Goal: Task Accomplishment & Management: Manage account settings

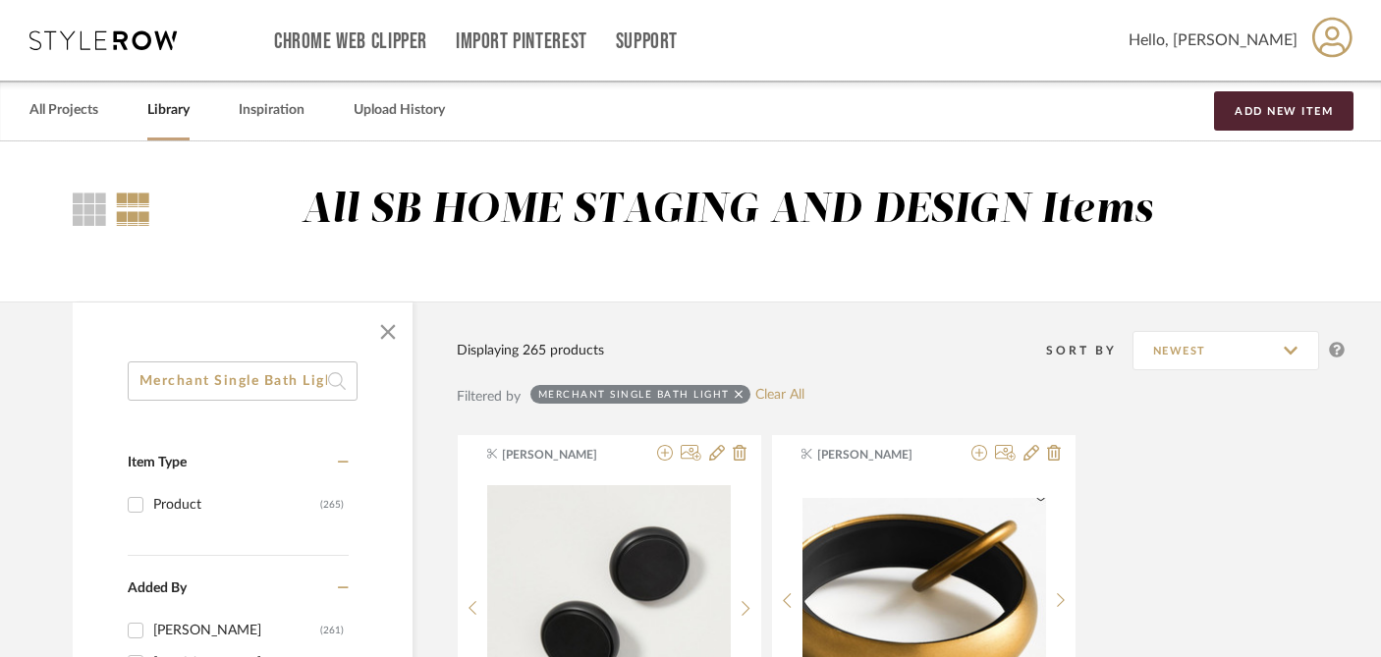
scroll to position [0, 16]
drag, startPoint x: 134, startPoint y: 379, endPoint x: 445, endPoint y: 394, distance: 311.8
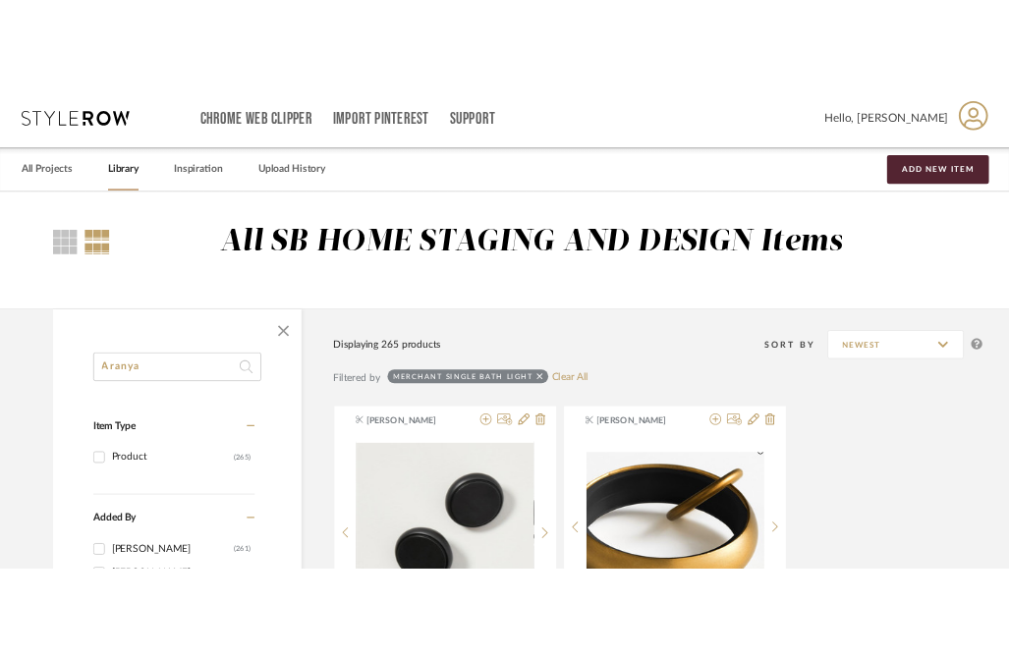
scroll to position [0, 0]
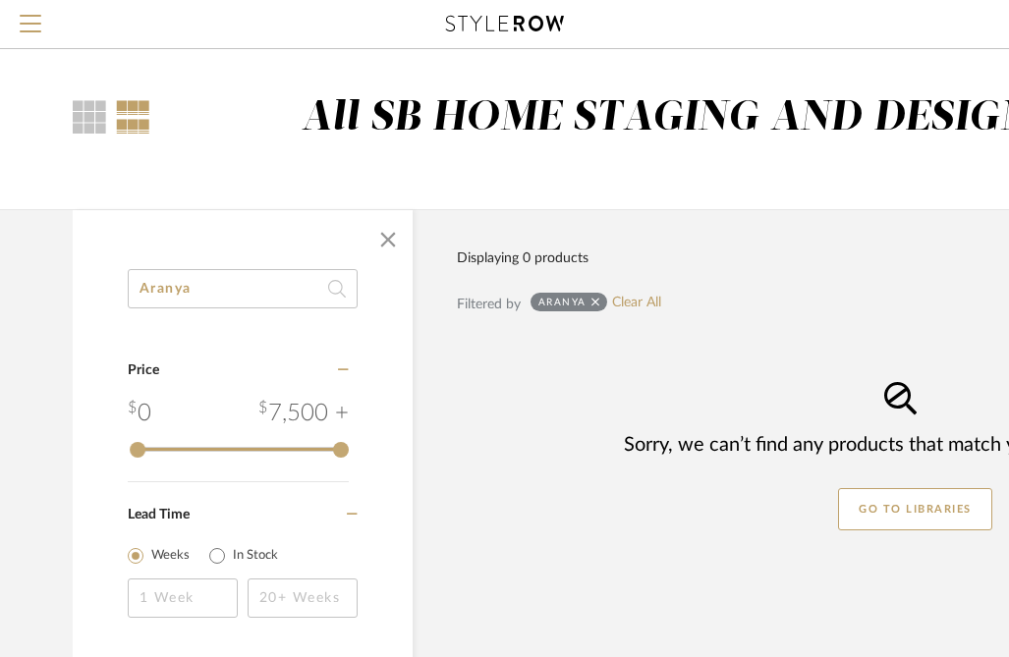
drag, startPoint x: 190, startPoint y: 290, endPoint x: 108, endPoint y: 291, distance: 81.5
click at [109, 291] on div "Aranya Category Price 0 7,500 + 0 7500 Lead Time Weeks In Stock" at bounding box center [243, 469] width 340 height 400
paste input "Odyssey"
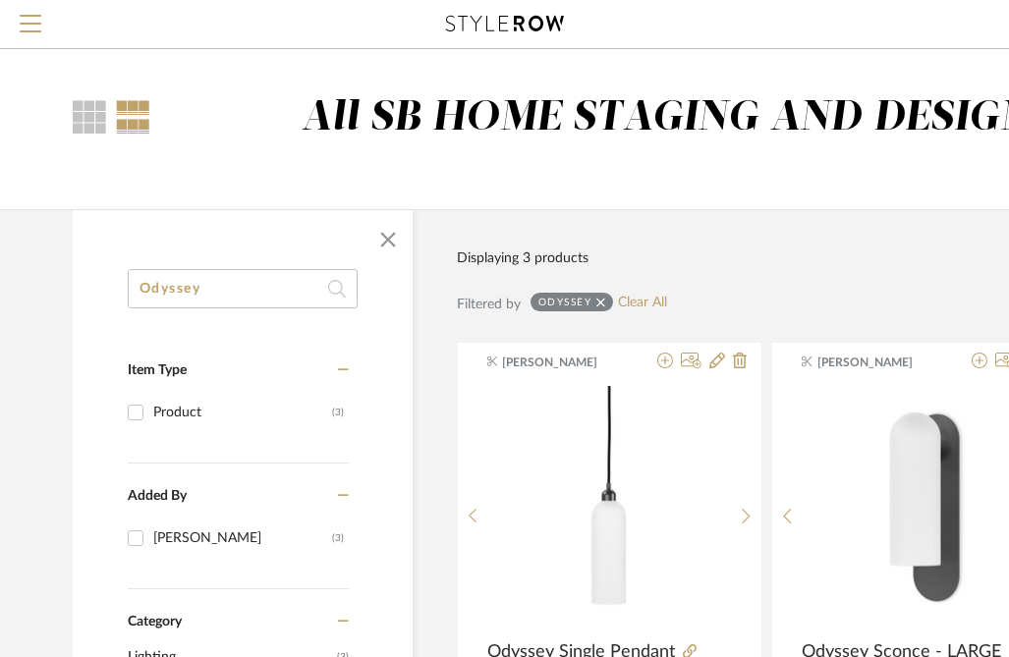
type input "Odyssey"
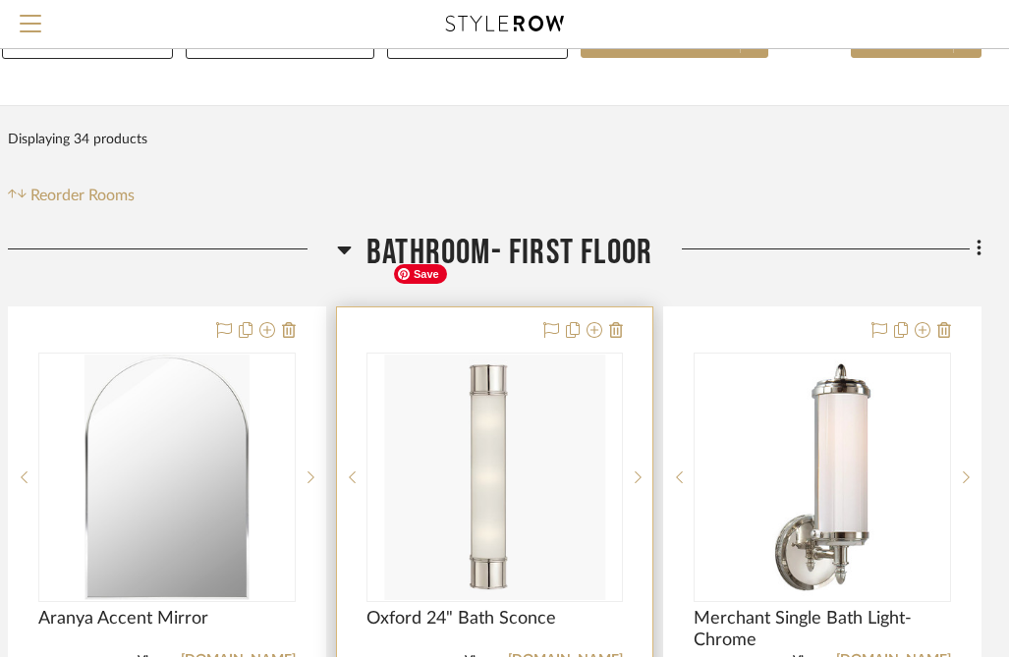
scroll to position [237, 406]
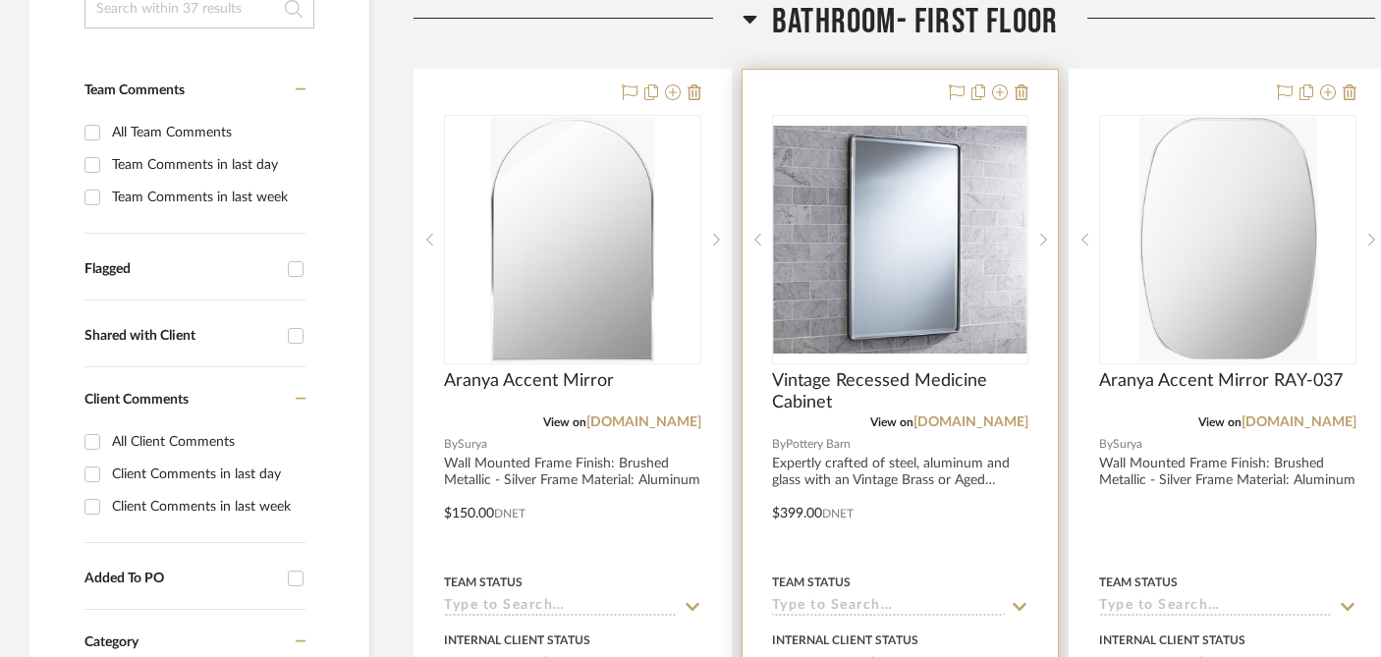
scroll to position [569, 0]
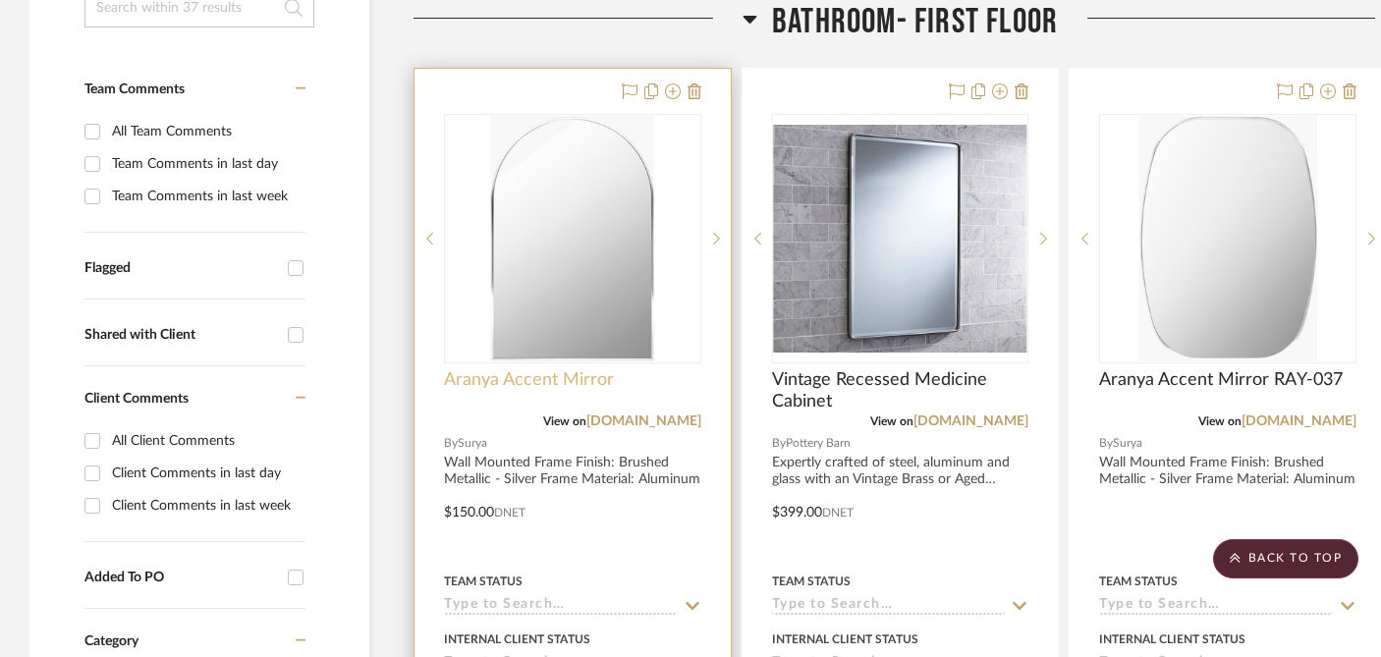
click at [556, 369] on span "Aranya Accent Mirror" at bounding box center [529, 380] width 170 height 22
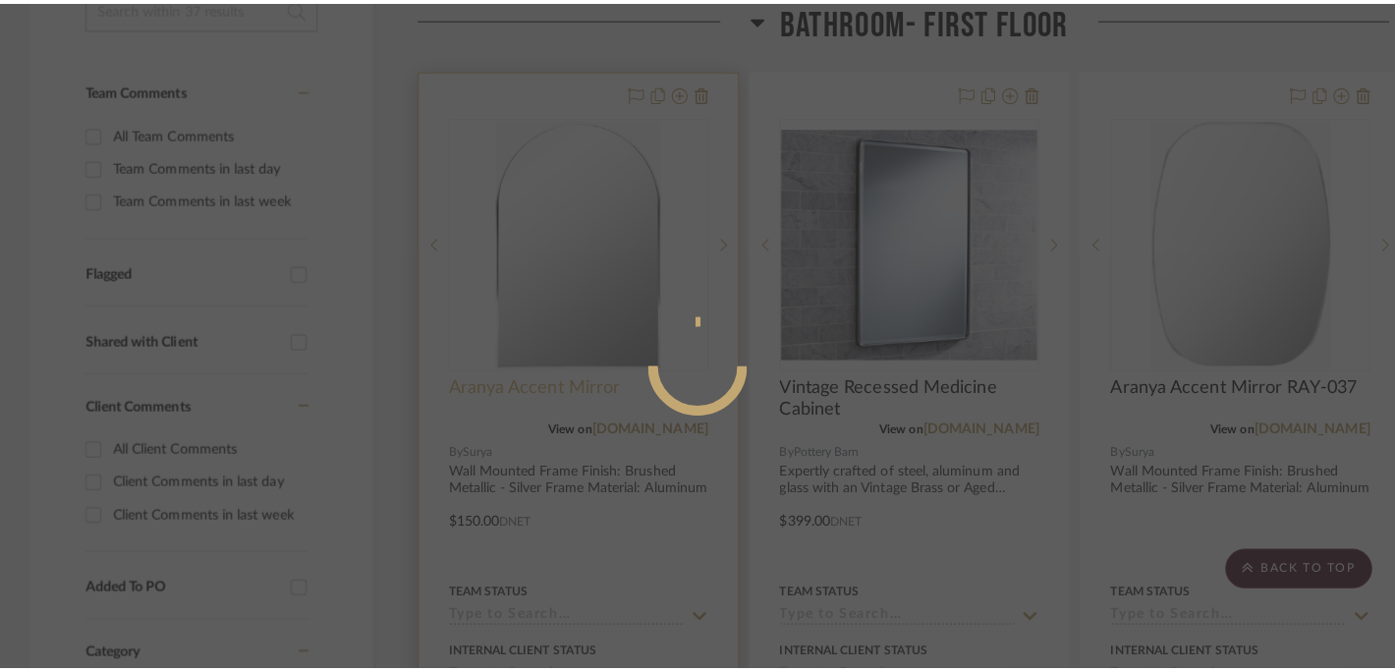
scroll to position [0, 0]
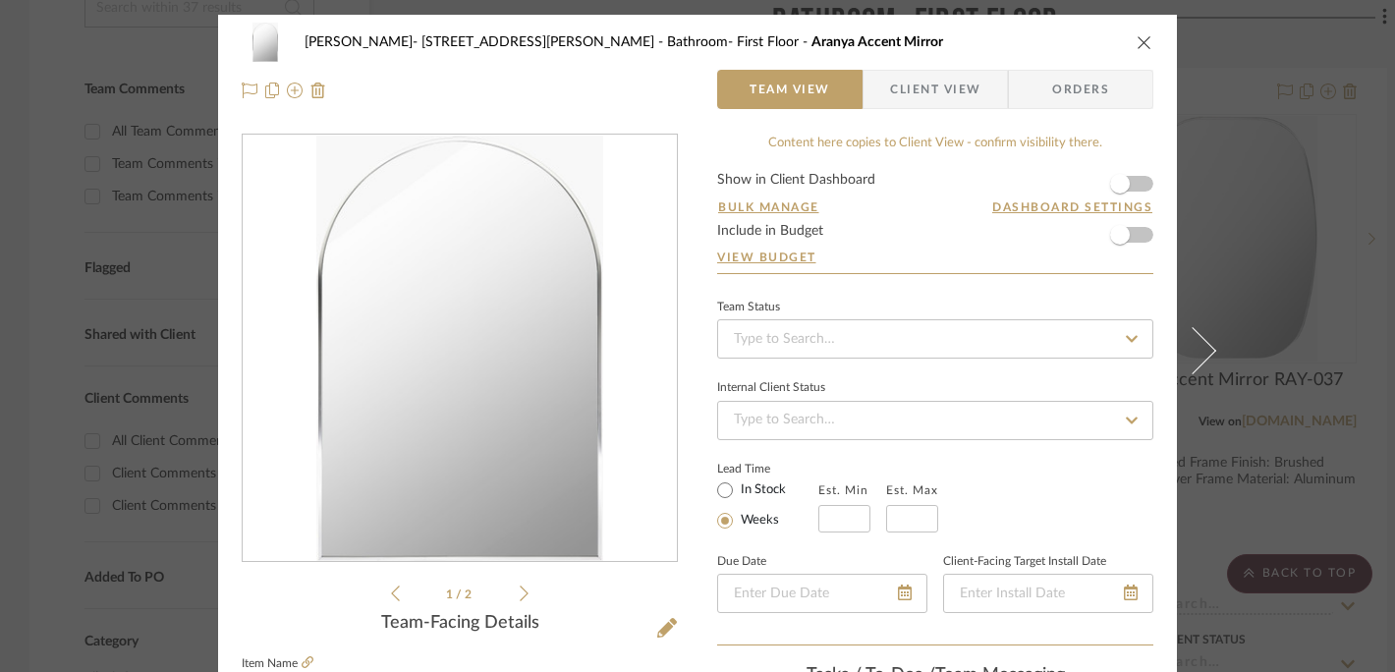
click at [1022, 42] on div "Dale- 122 Buttles Ave Bathroom- First Floor Aranya Accent Mirror Team View Clie…" at bounding box center [697, 66] width 959 height 103
click at [1022, 40] on icon "close" at bounding box center [1145, 42] width 16 height 16
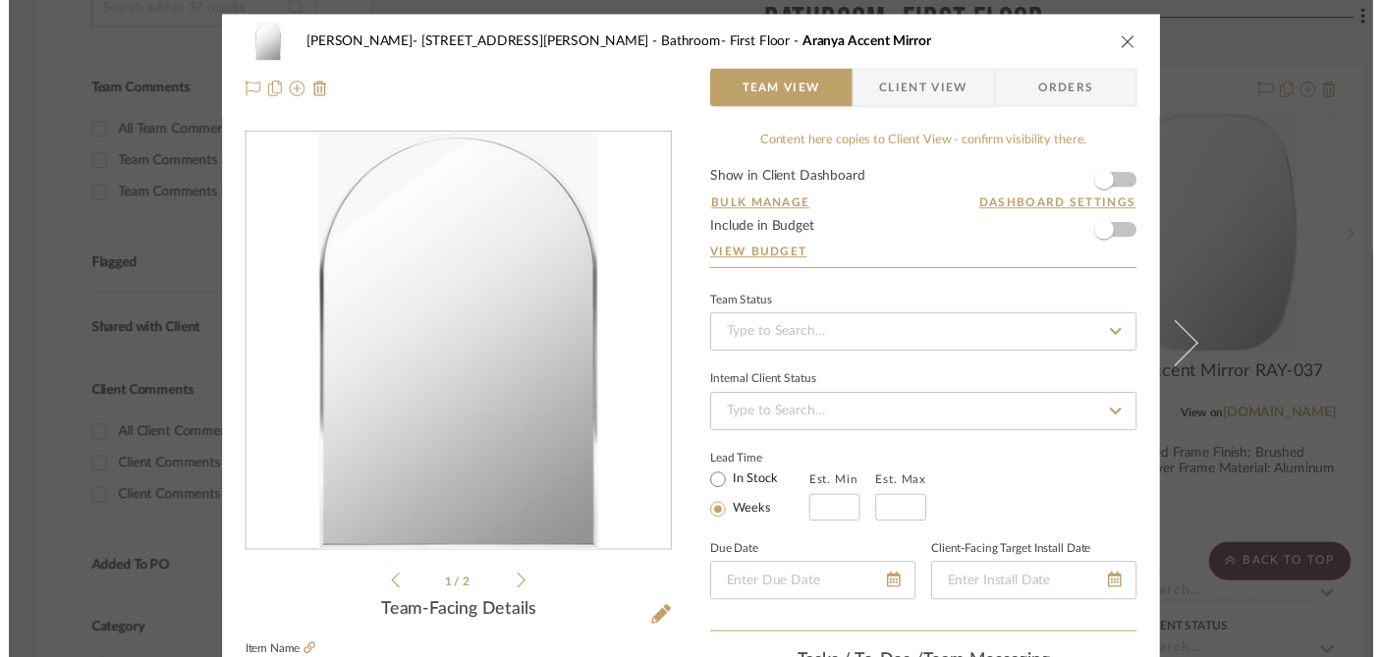
scroll to position [569, 0]
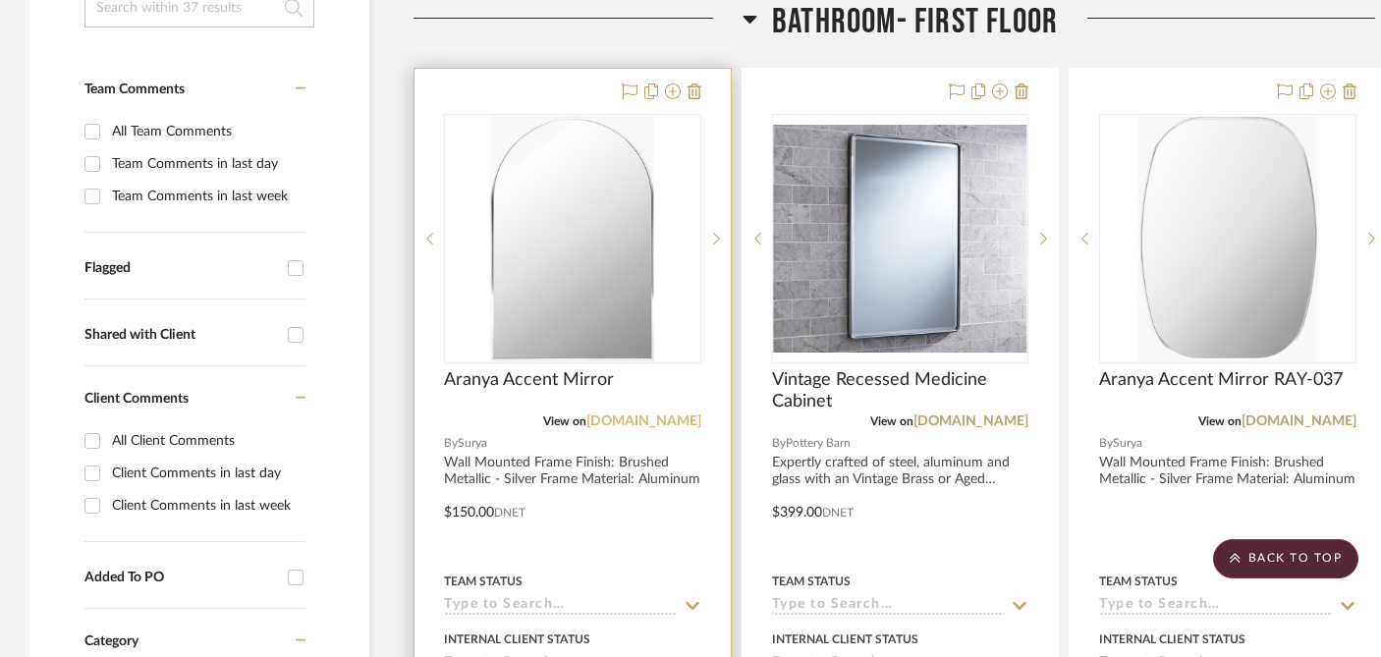
click at [672, 415] on link "surya.com" at bounding box center [644, 422] width 115 height 14
click at [567, 369] on span "Aranya Accent Mirror" at bounding box center [529, 380] width 170 height 22
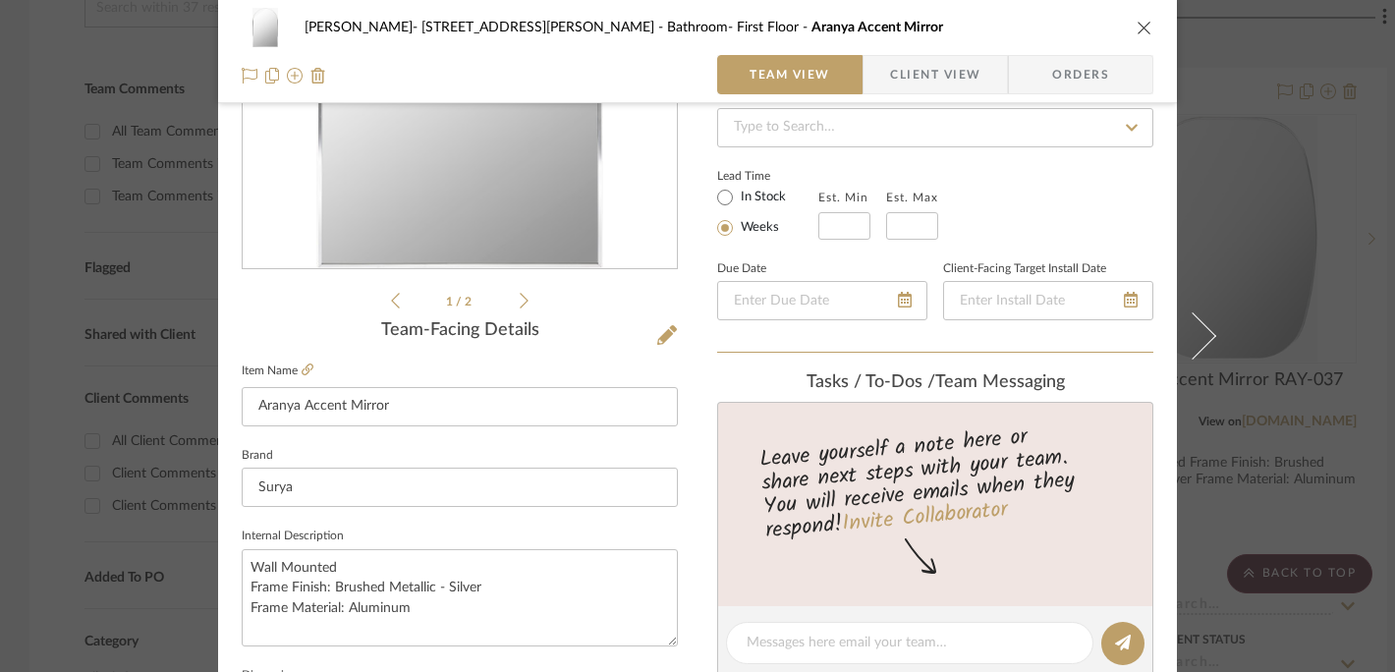
scroll to position [293, 0]
click at [414, 399] on input "Aranya Accent Mirror" at bounding box center [460, 406] width 436 height 39
paste input "RAY-003"
type input "Aranya Accent Mirror RAY-003"
click at [365, 485] on input "Surya" at bounding box center [460, 487] width 436 height 39
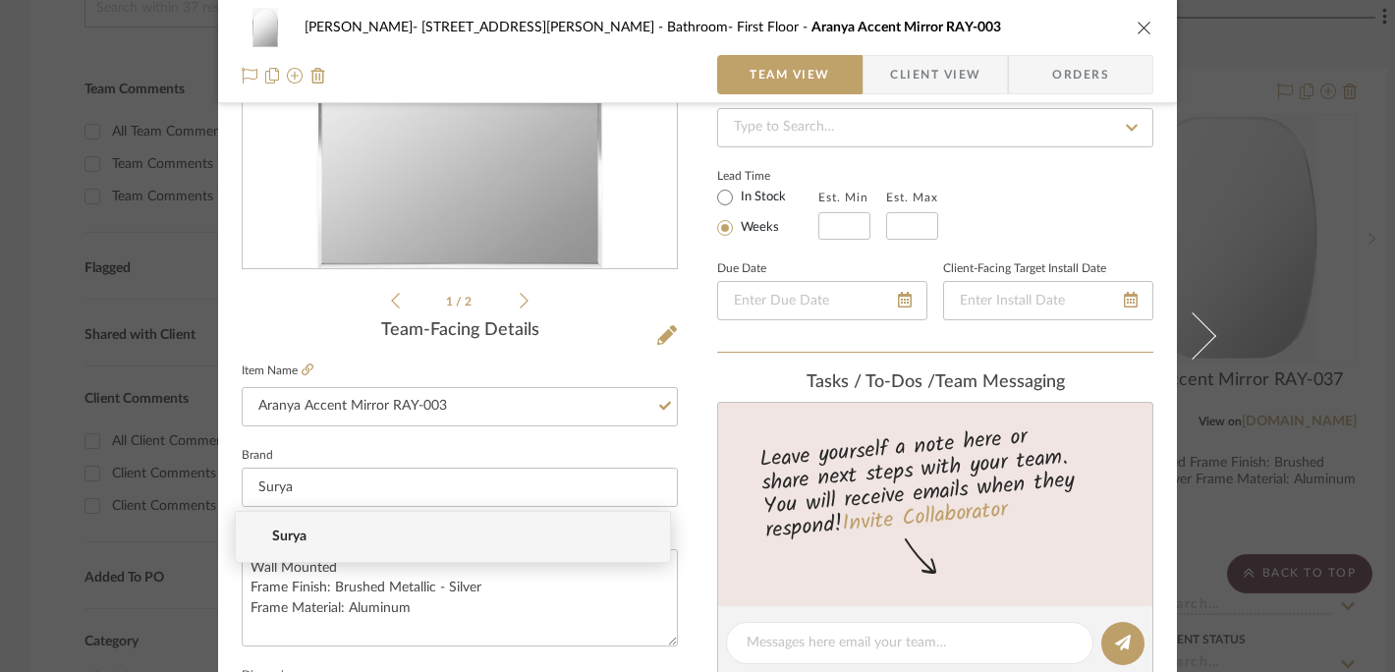
click at [1022, 27] on icon "close" at bounding box center [1145, 28] width 16 height 16
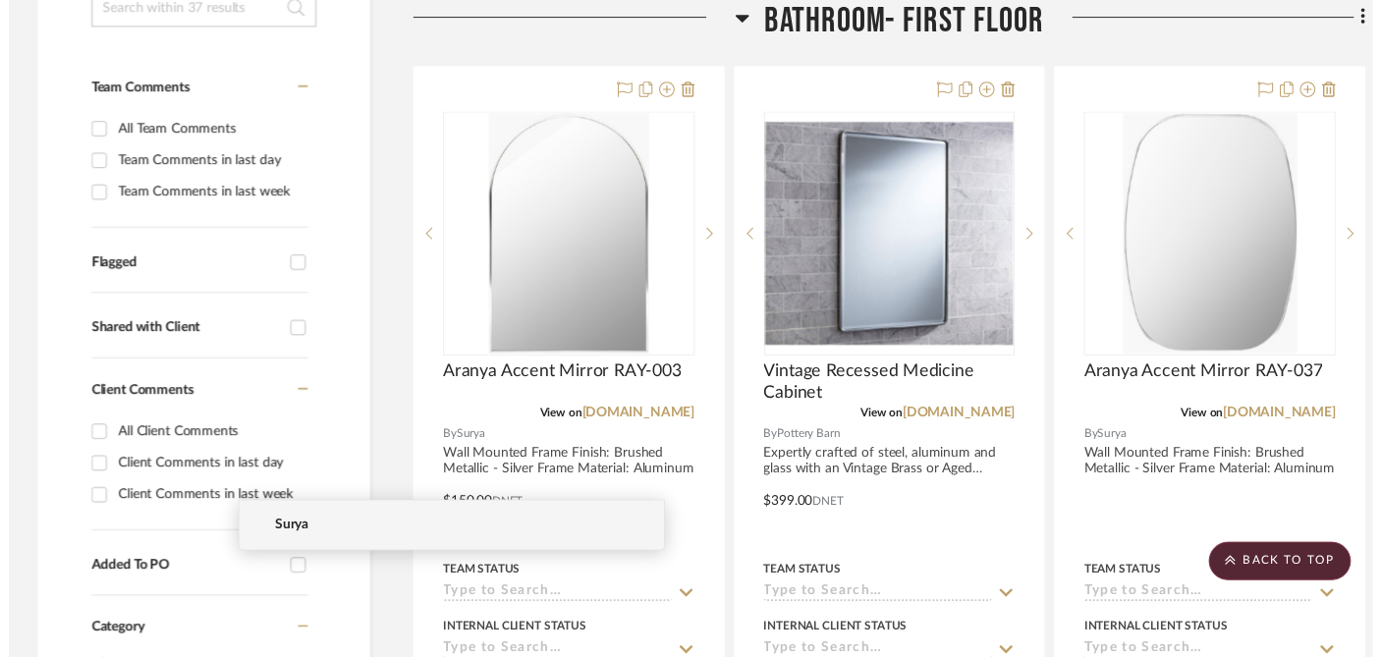
scroll to position [569, 0]
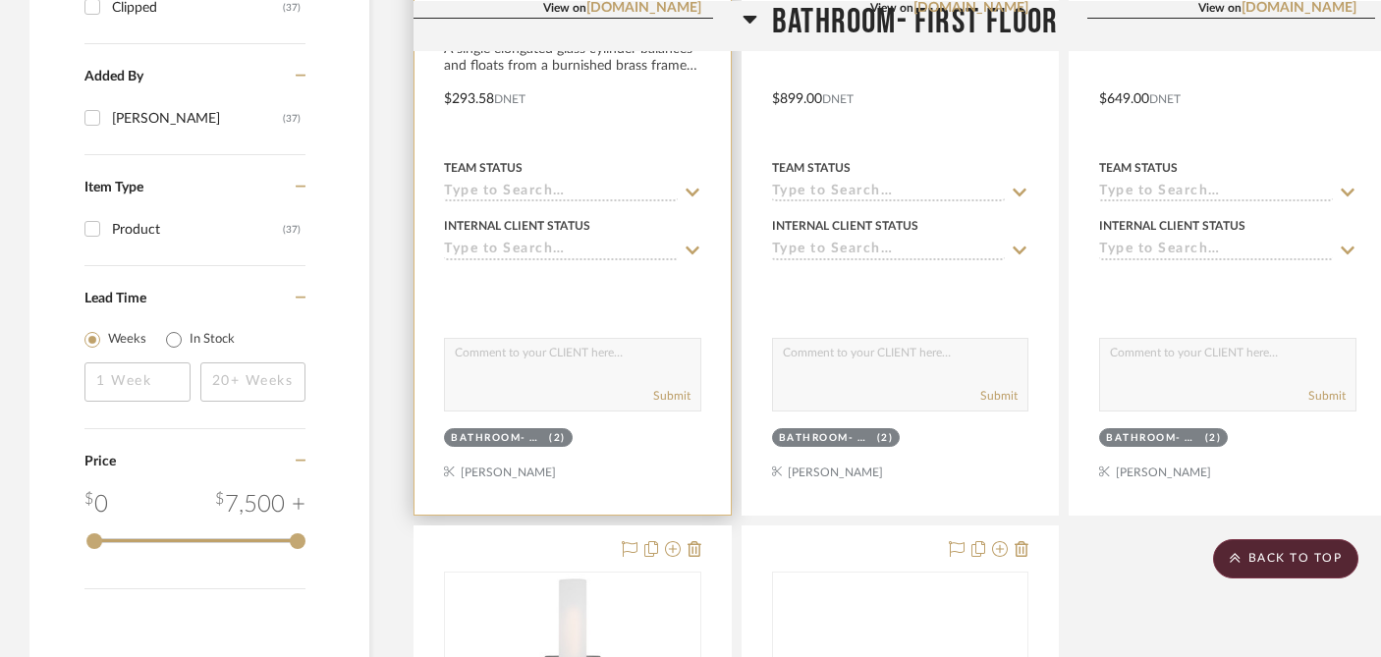
scroll to position [1749, 0]
